Goal: Information Seeking & Learning: Check status

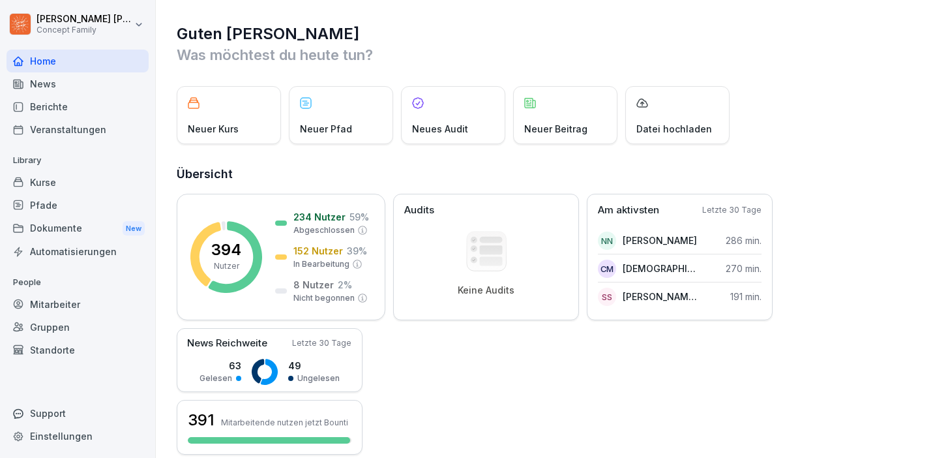
click at [73, 108] on div "Berichte" at bounding box center [78, 106] width 142 height 23
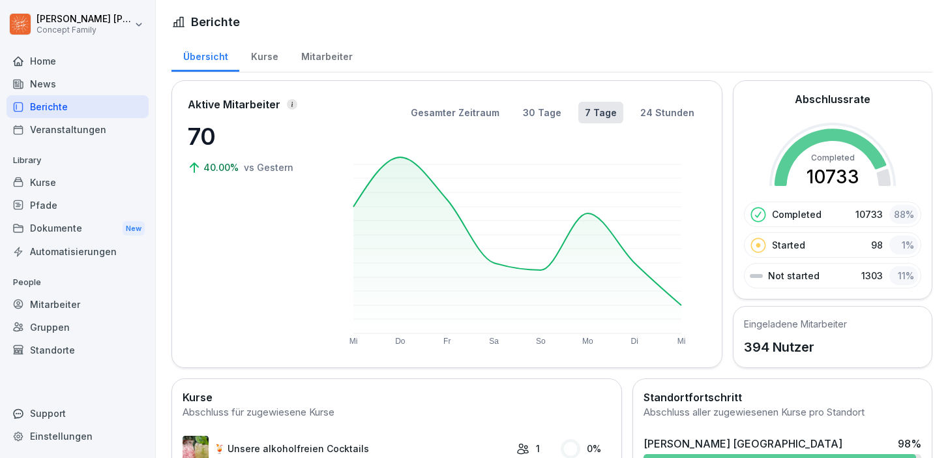
click at [312, 61] on div "Mitarbeiter" at bounding box center [326, 54] width 74 height 33
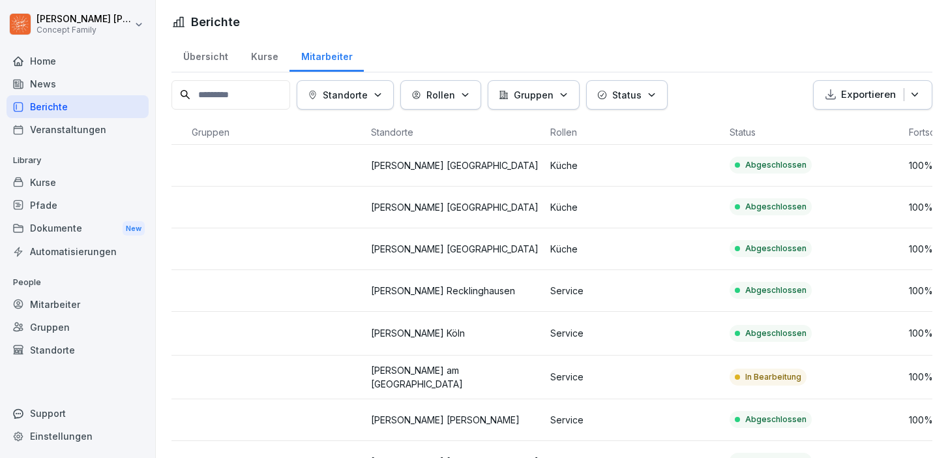
click at [261, 55] on div "Kurse" at bounding box center [264, 54] width 50 height 33
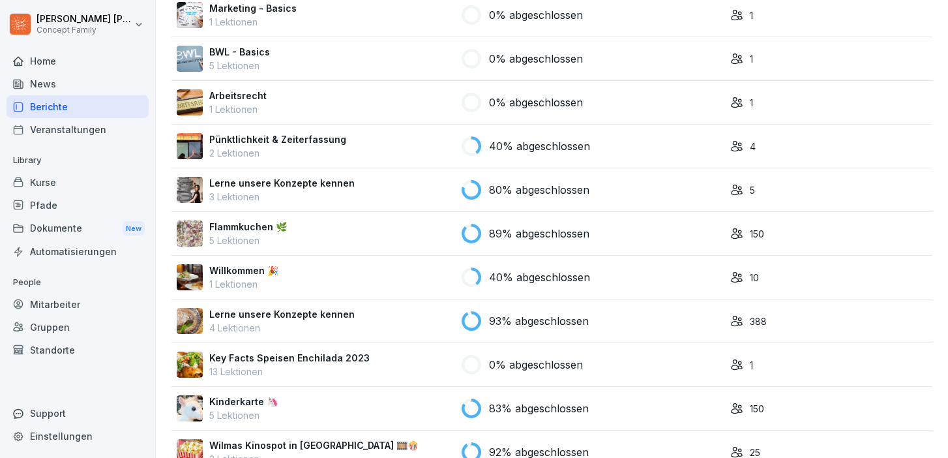
scroll to position [663, 0]
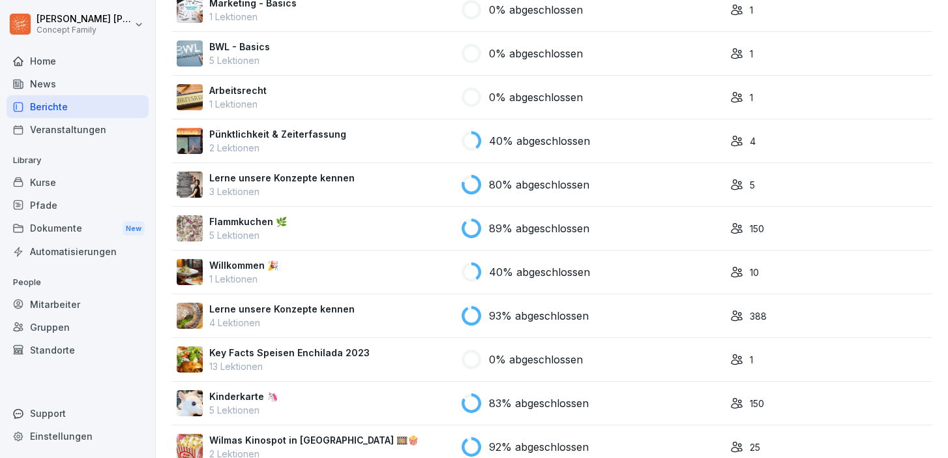
click at [732, 226] on icon at bounding box center [736, 228] width 13 height 13
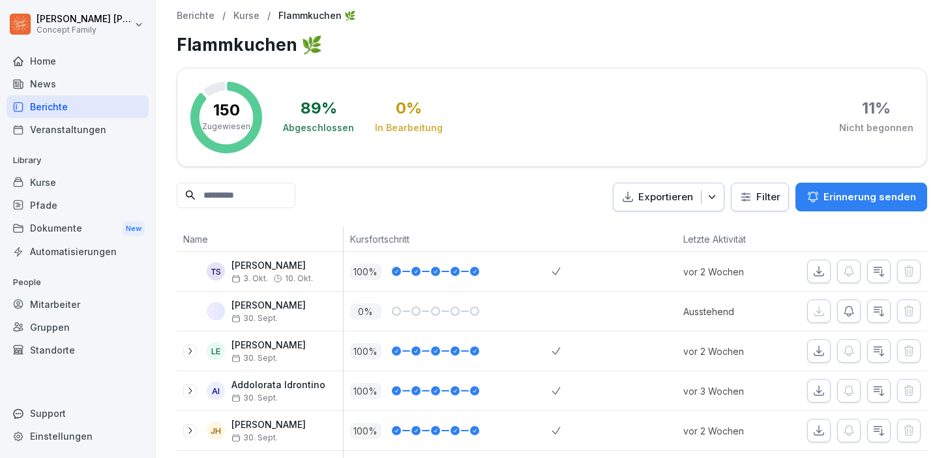
click at [868, 113] on div "11 %" at bounding box center [876, 108] width 29 height 16
click at [59, 107] on div "Berichte" at bounding box center [78, 106] width 142 height 23
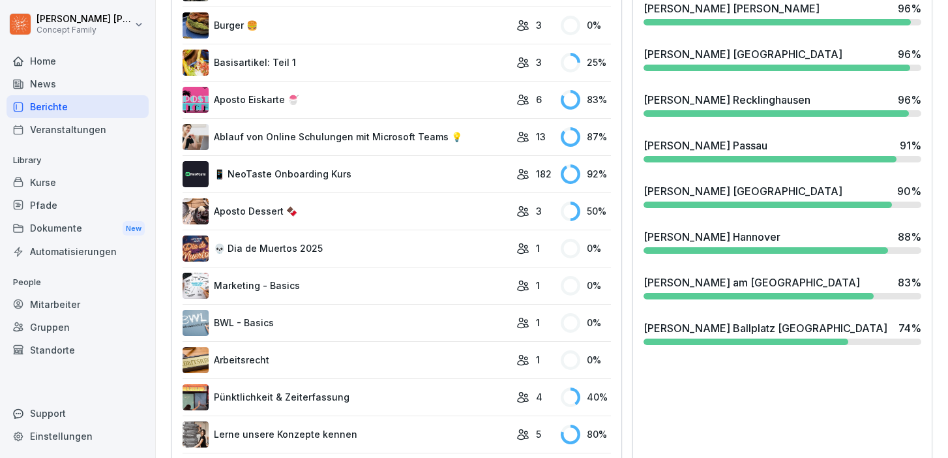
scroll to position [578, 0]
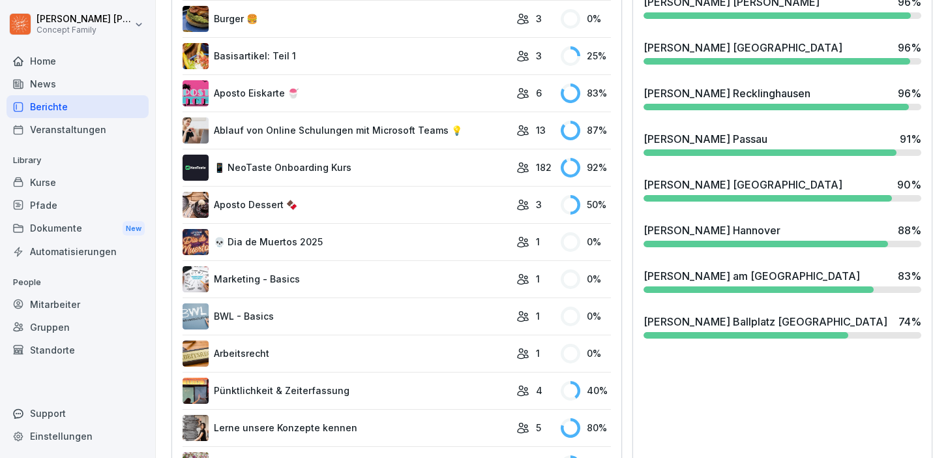
click at [741, 100] on div "[PERSON_NAME] Recklinghausen" at bounding box center [726, 93] width 167 height 16
